Goal: Transaction & Acquisition: Book appointment/travel/reservation

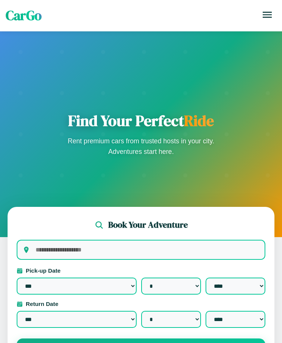
select select "*"
click at [267, 15] on icon at bounding box center [266, 15] width 9 height 6
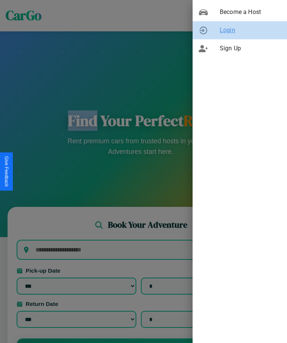
click at [240, 30] on span "Login" at bounding box center [250, 30] width 61 height 9
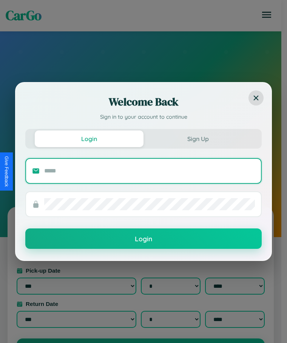
click at [150, 170] on input "text" at bounding box center [149, 171] width 211 height 12
type input "**********"
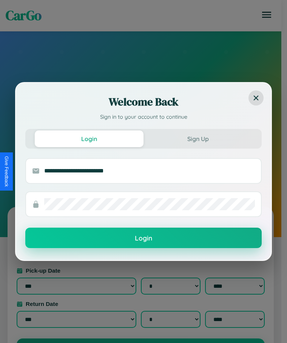
click at [144, 238] on button "Login" at bounding box center [143, 238] width 237 height 20
